Goal: Register for event/course

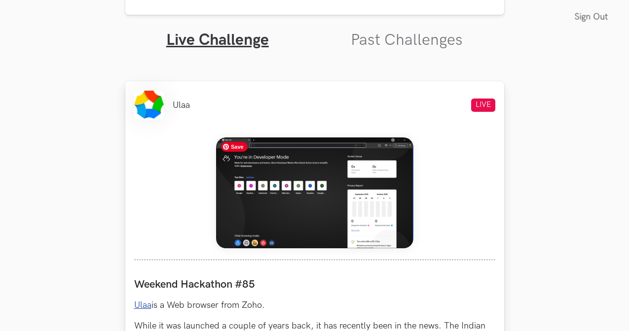
scroll to position [312, 0]
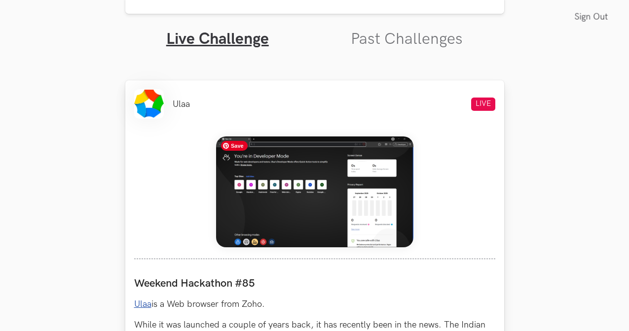
click at [313, 204] on img at bounding box center [314, 192] width 197 height 111
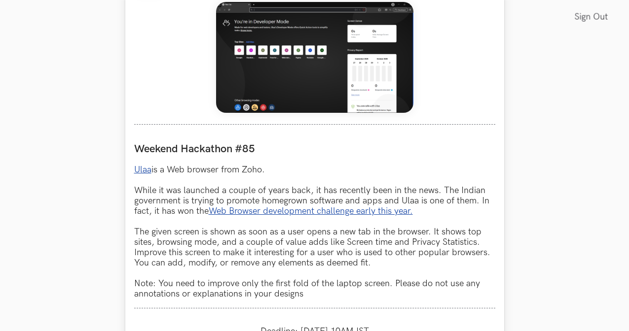
scroll to position [450, 0]
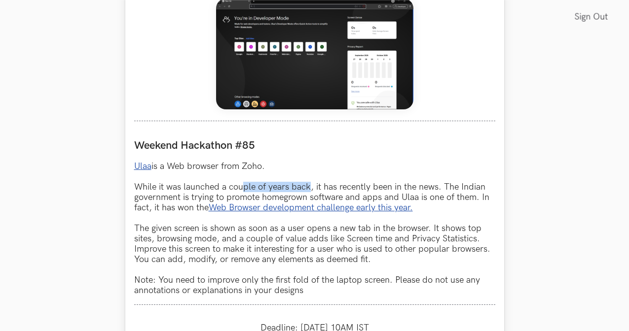
drag, startPoint x: 242, startPoint y: 186, endPoint x: 313, endPoint y: 188, distance: 70.5
click at [313, 188] on p "Ulaa is a Web browser from Zoho. While it was launched a couple of years back, …" at bounding box center [314, 228] width 361 height 135
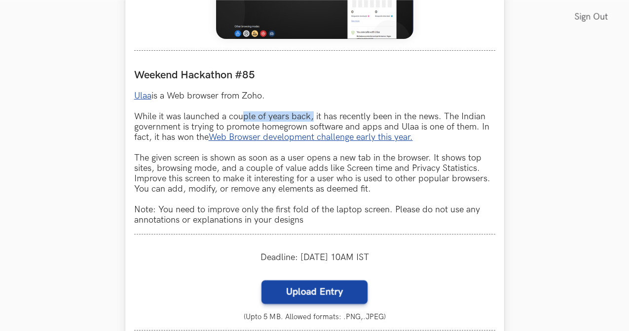
scroll to position [531, 0]
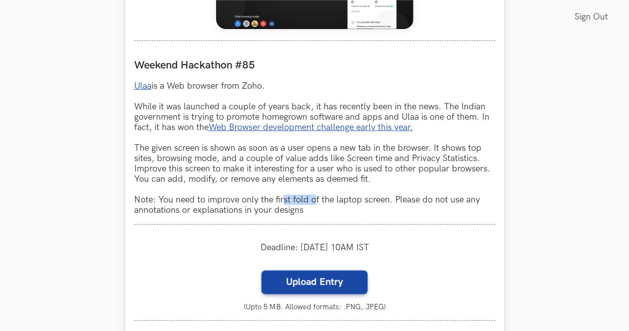
drag, startPoint x: 284, startPoint y: 201, endPoint x: 312, endPoint y: 199, distance: 28.2
click at [312, 199] on p "Ulaa is a Web browser from Zoho. While it was launched a couple of years back, …" at bounding box center [314, 148] width 361 height 135
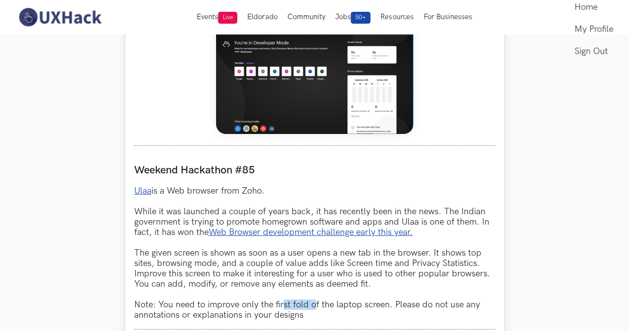
scroll to position [420, 0]
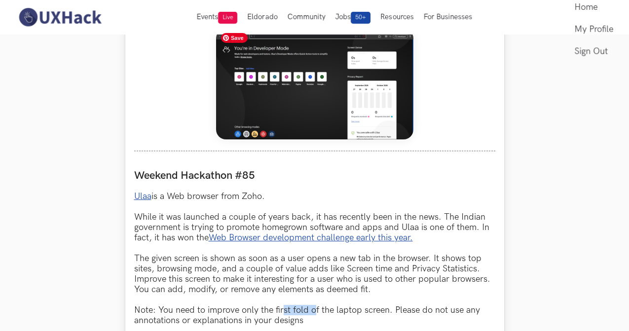
click at [288, 91] on img at bounding box center [314, 84] width 197 height 111
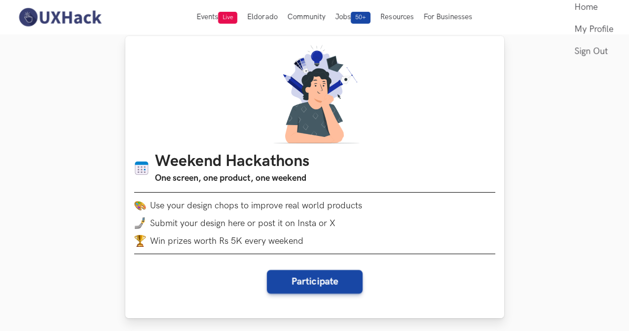
scroll to position [12, 0]
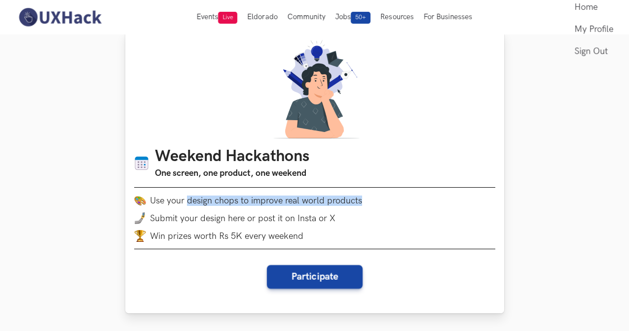
drag, startPoint x: 385, startPoint y: 203, endPoint x: 194, endPoint y: 201, distance: 190.9
click at [187, 200] on li "Use your design chops to improve real world products" at bounding box center [314, 201] width 361 height 12
copy li "design chops to improve real world products"
drag, startPoint x: 470, startPoint y: 143, endPoint x: 458, endPoint y: 153, distance: 16.4
click at [470, 143] on div "Weekend Hackathons One screen, one product, one weekend Use your design chops t…" at bounding box center [314, 172] width 379 height 283
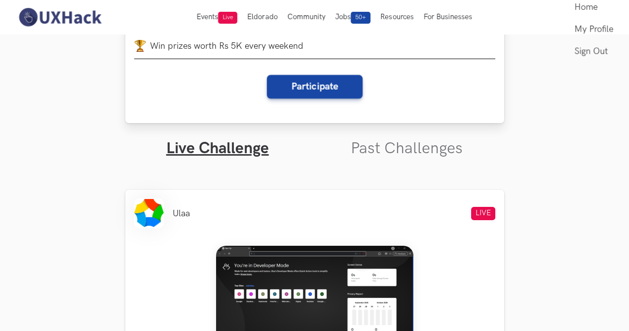
scroll to position [207, 0]
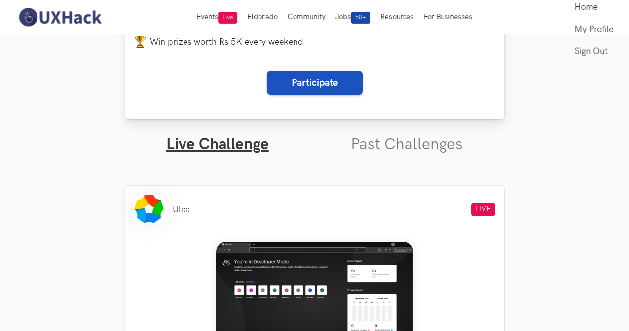
click at [321, 87] on button "Participate" at bounding box center [315, 83] width 96 height 24
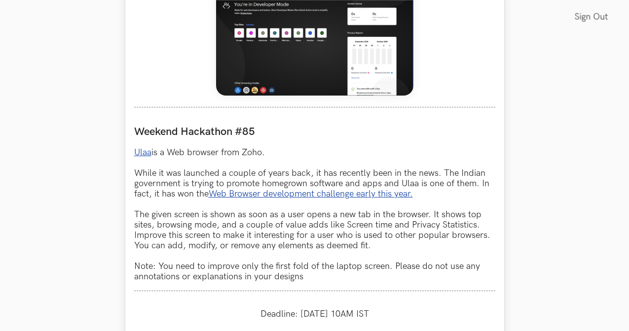
scroll to position [488, 0]
click at [143, 150] on link "Ulaa" at bounding box center [142, 152] width 17 height 10
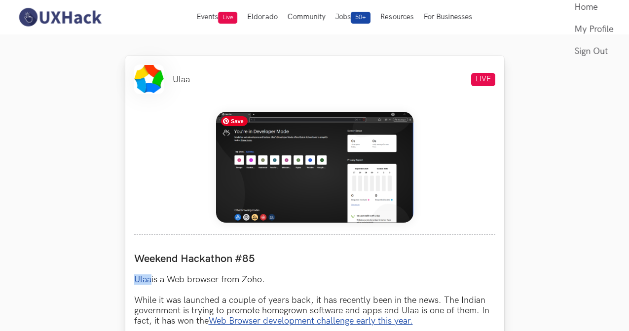
scroll to position [349, 0]
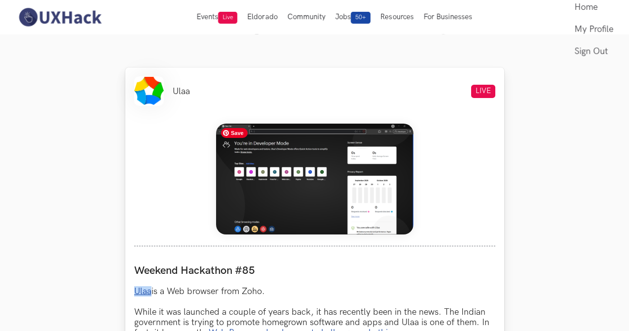
click at [352, 183] on img at bounding box center [314, 179] width 197 height 111
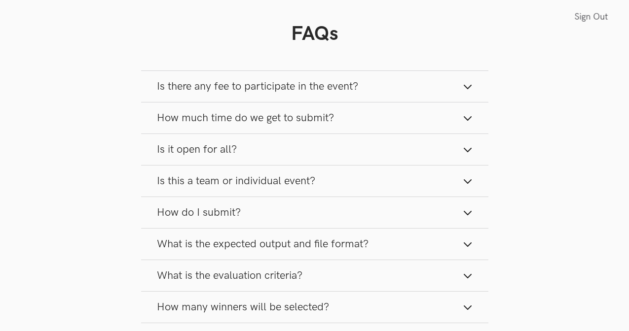
scroll to position [966, 0]
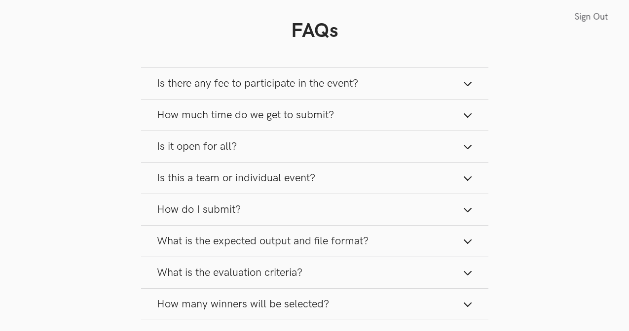
click at [396, 78] on button "Is there any fee to participate in the event?" at bounding box center [314, 83] width 347 height 31
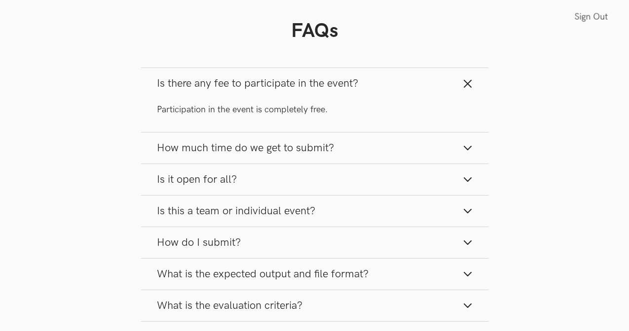
click at [396, 77] on button "Is there any fee to participate in the event?" at bounding box center [314, 83] width 347 height 31
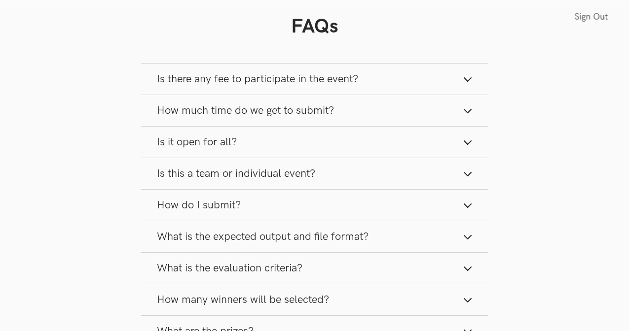
scroll to position [971, 0]
click at [283, 139] on button "Is it open for all?" at bounding box center [314, 141] width 347 height 31
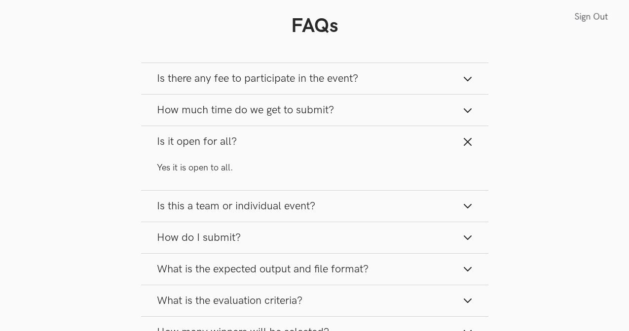
click at [285, 138] on button "Is it open for all?" at bounding box center [314, 141] width 347 height 31
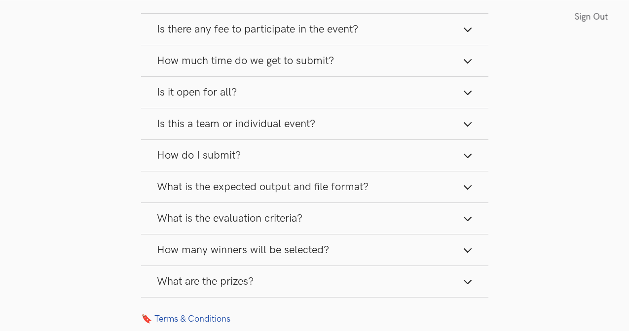
scroll to position [1020, 0]
click at [299, 128] on span "Is this a team or individual event?" at bounding box center [236, 123] width 158 height 13
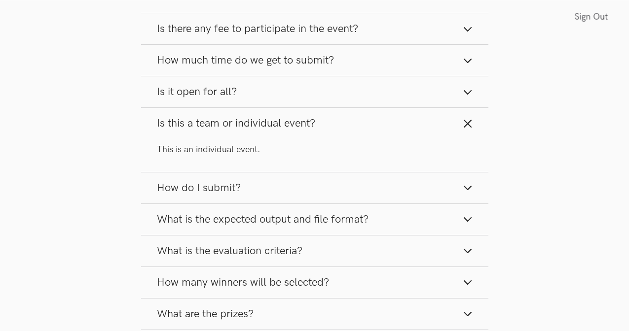
click at [302, 126] on span "Is this a team or individual event?" at bounding box center [236, 123] width 158 height 13
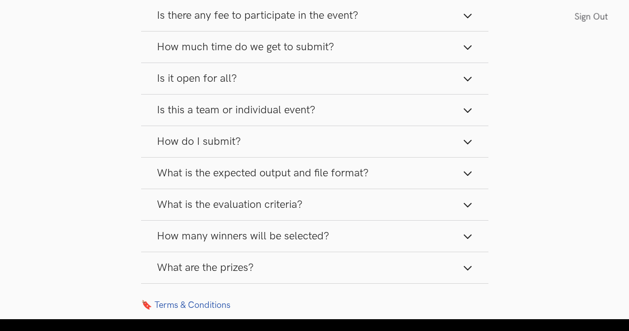
scroll to position [1042, 0]
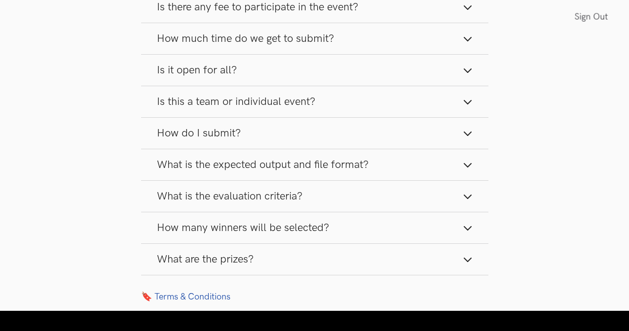
click at [353, 163] on span "What is the expected output and file format?" at bounding box center [263, 164] width 212 height 13
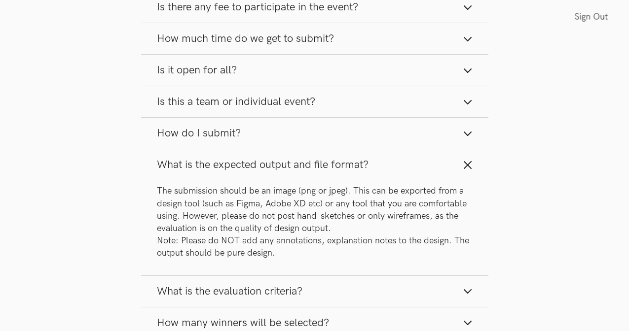
scroll to position [1045, 0]
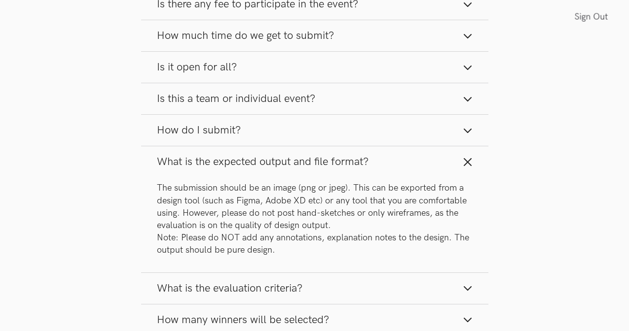
click at [355, 161] on span "What is the expected output and file format?" at bounding box center [263, 161] width 212 height 13
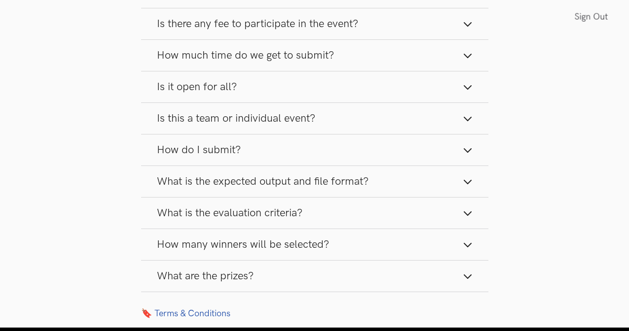
scroll to position [1047, 0]
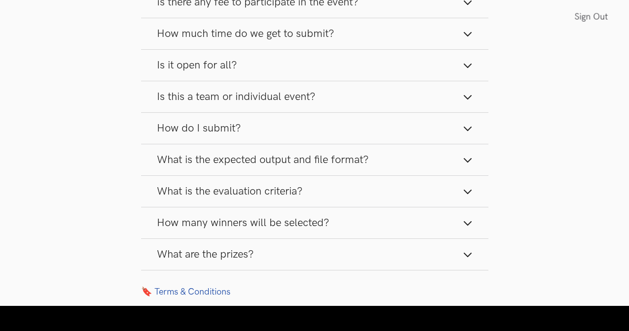
click at [365, 255] on button "What are the prizes?" at bounding box center [314, 254] width 347 height 31
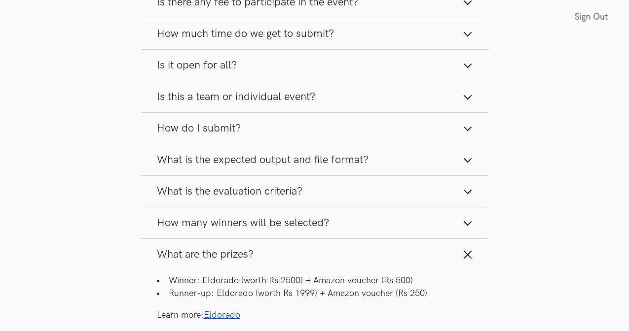
click at [366, 254] on button "What are the prizes?" at bounding box center [314, 254] width 347 height 31
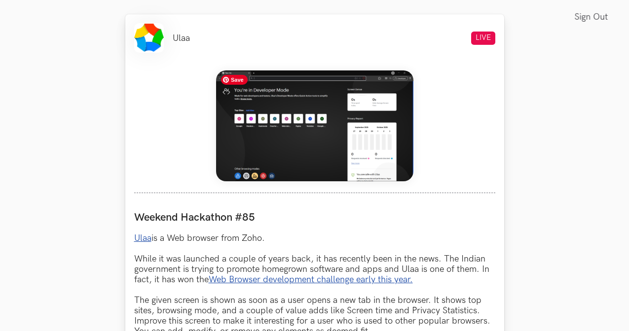
click at [376, 123] on img at bounding box center [314, 126] width 197 height 111
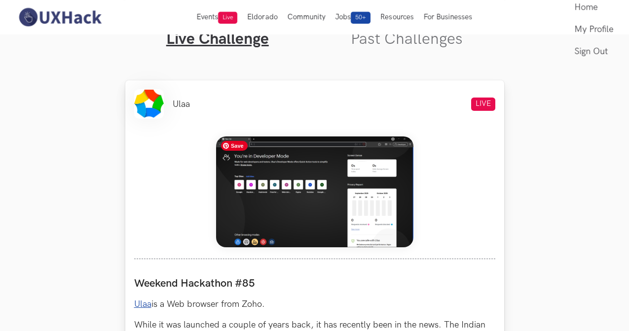
scroll to position [341, 0]
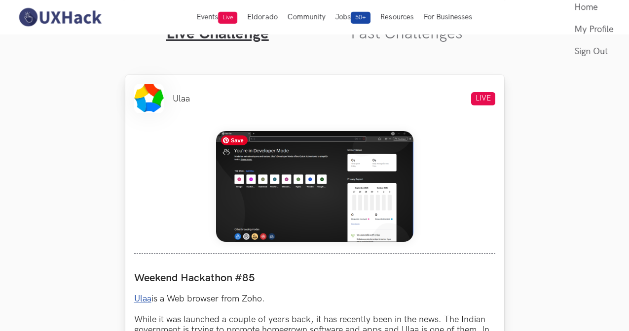
click at [380, 204] on img at bounding box center [314, 186] width 197 height 111
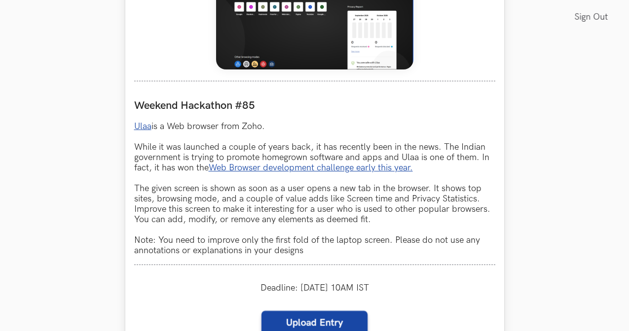
scroll to position [534, 0]
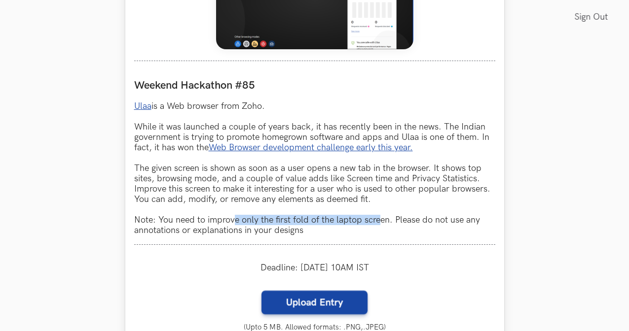
drag, startPoint x: 233, startPoint y: 219, endPoint x: 379, endPoint y: 221, distance: 146.0
click at [379, 221] on p "Ulaa is a Web browser from Zoho. While it was launched a couple of years back, …" at bounding box center [314, 168] width 361 height 135
click at [327, 221] on p "Ulaa is a Web browser from Zoho. While it was launched a couple of years back, …" at bounding box center [314, 168] width 361 height 135
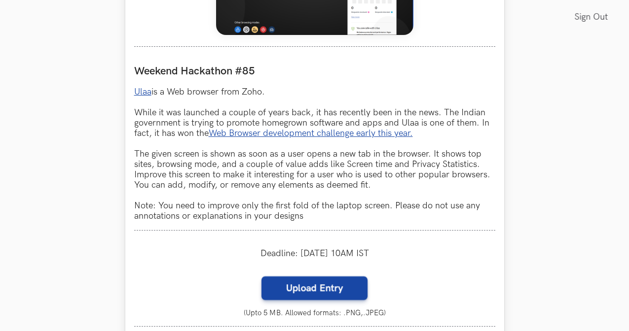
scroll to position [562, 0]
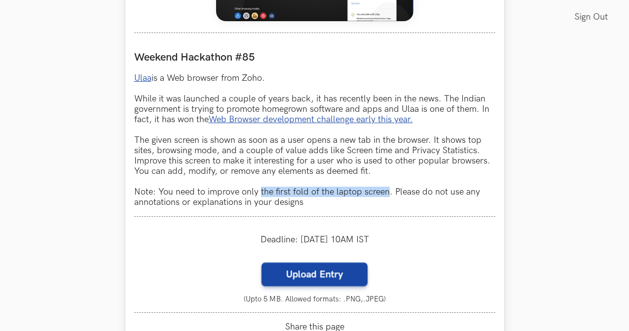
drag, startPoint x: 259, startPoint y: 191, endPoint x: 386, endPoint y: 191, distance: 126.7
click at [388, 191] on p "Ulaa is a Web browser from Zoho. While it was launched a couple of years back, …" at bounding box center [314, 140] width 361 height 135
copy p "the first fold of the laptop screen"
click at [311, 167] on p "Ulaa is a Web browser from Zoho. While it was launched a couple of years back, …" at bounding box center [314, 140] width 361 height 135
click at [279, 76] on p "Ulaa is a Web browser from Zoho. While it was launched a couple of years back, …" at bounding box center [314, 140] width 361 height 135
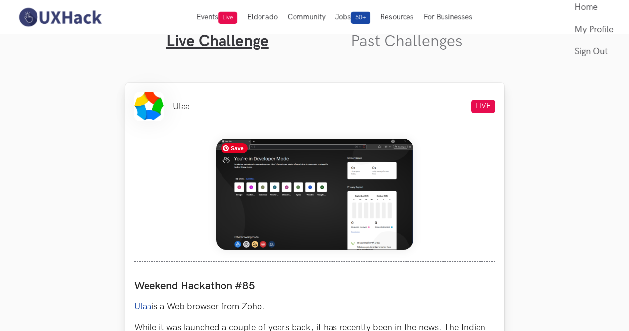
scroll to position [334, 0]
